Goal: Transaction & Acquisition: Purchase product/service

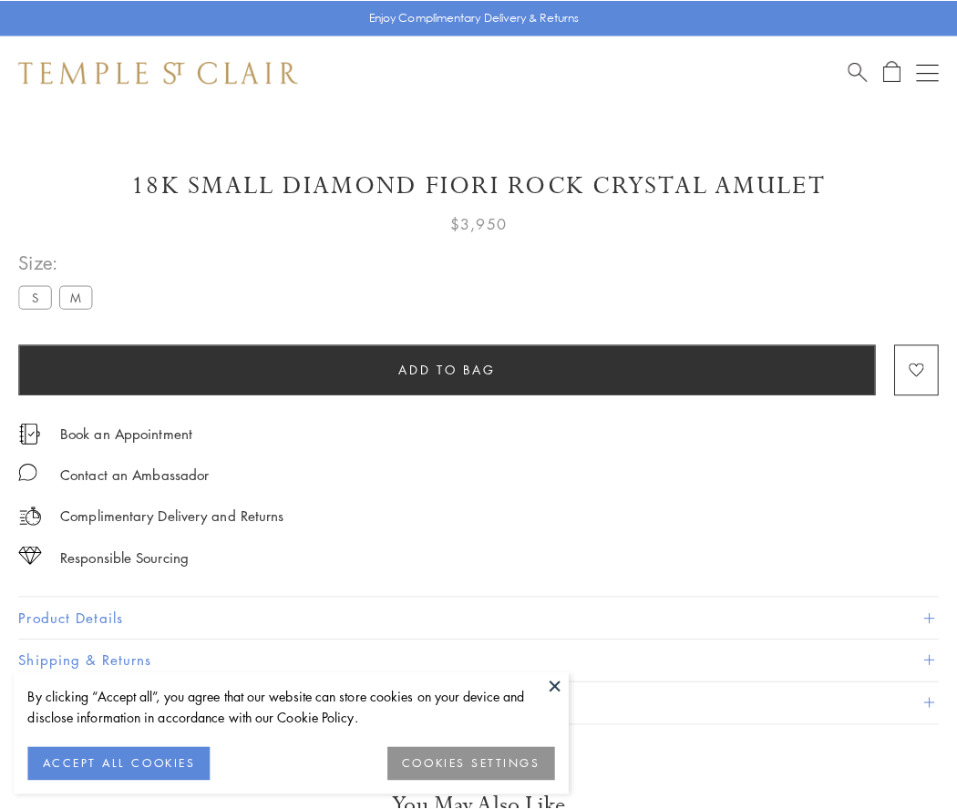
scroll to position [1, 0]
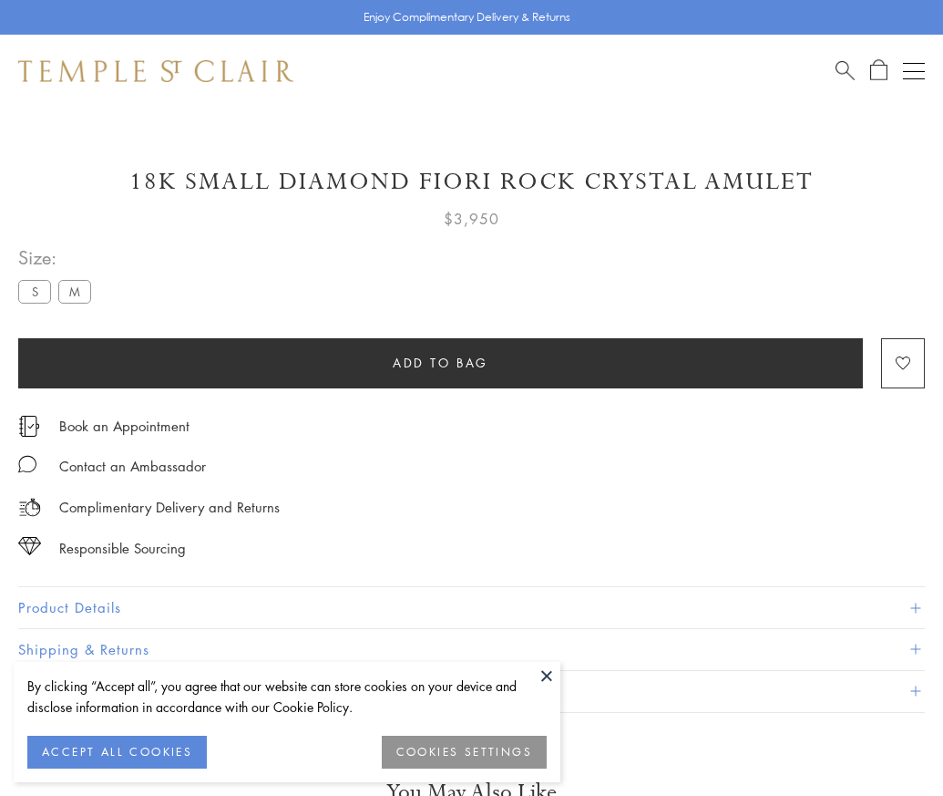
click at [440, 362] on span "Add to bag" at bounding box center [441, 363] width 96 height 20
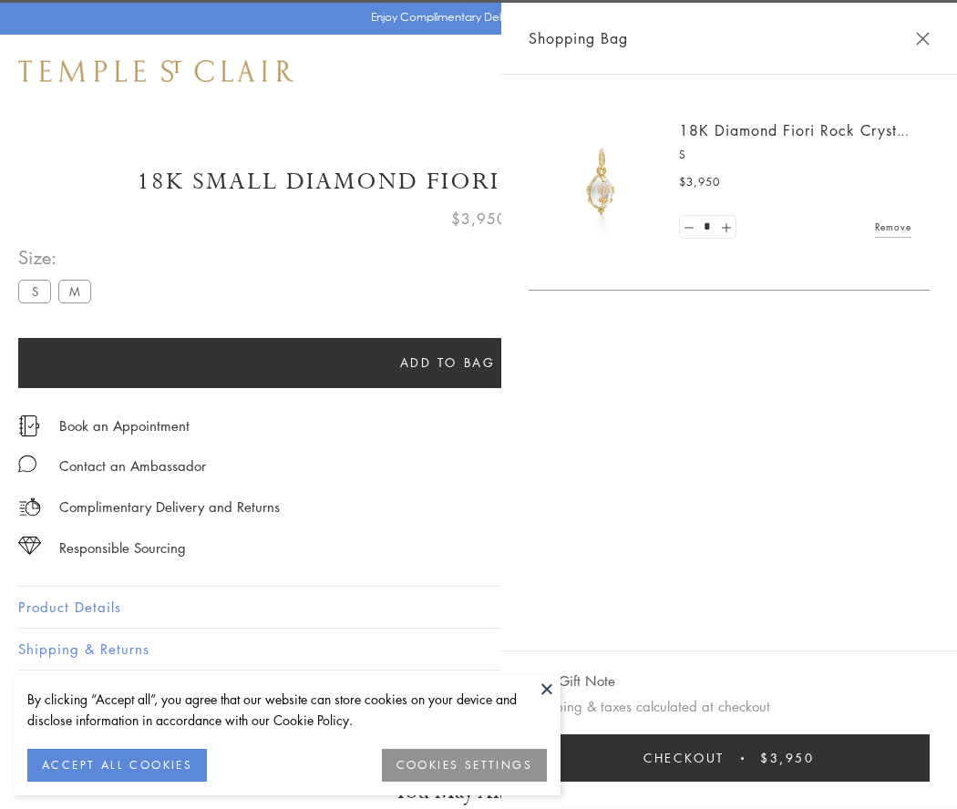
click at [752, 758] on button "Checkout $3,950" at bounding box center [729, 758] width 401 height 47
